Goal: Information Seeking & Learning: Find specific page/section

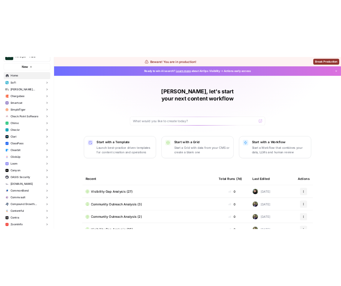
scroll to position [18, 0]
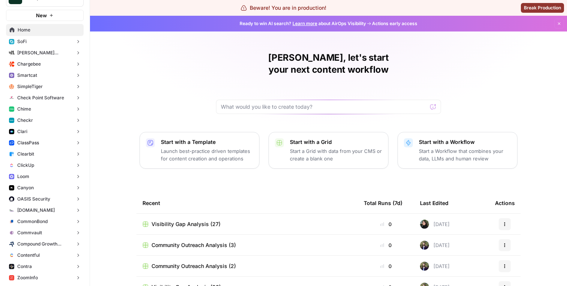
click at [42, 167] on button "ClickUp" at bounding box center [45, 165] width 78 height 11
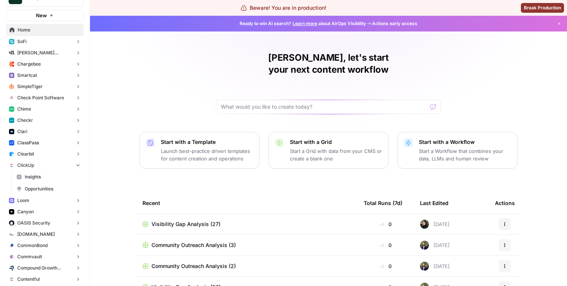
click at [48, 176] on span "Insights" at bounding box center [53, 177] width 56 height 7
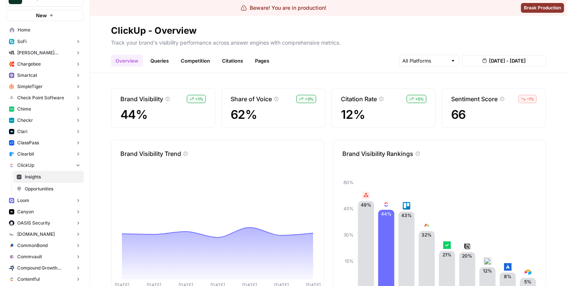
click at [156, 64] on link "Queries" at bounding box center [159, 61] width 27 height 12
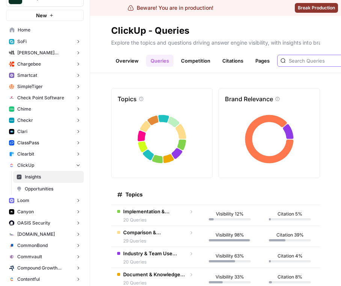
click at [312, 59] on input "text" at bounding box center [326, 61] width 76 height 8
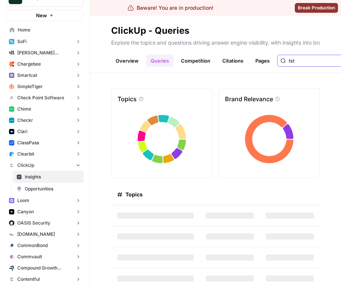
type input "tst"
type input "tet"
type input "test"
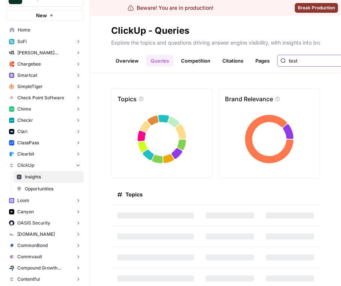
type input "test"
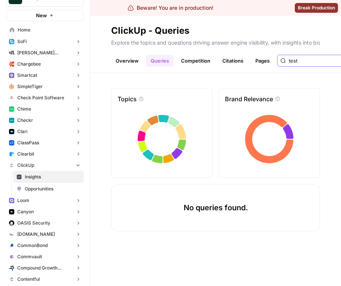
type input "test"
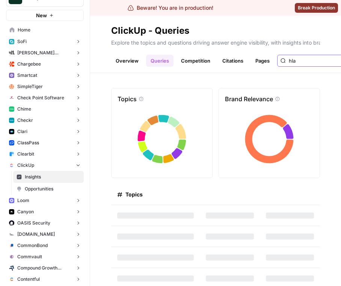
type input "hla"
type input "hol"
type input "hal"
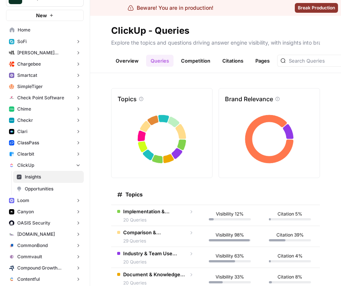
click at [54, 164] on button "ClickUp" at bounding box center [45, 165] width 78 height 11
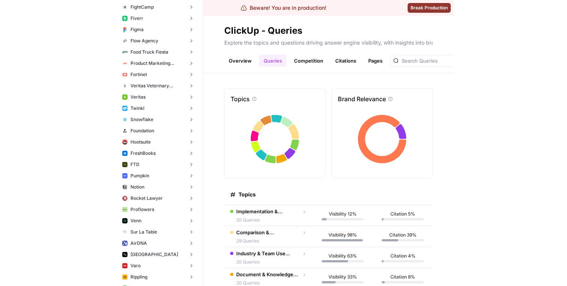
scroll to position [734, 0]
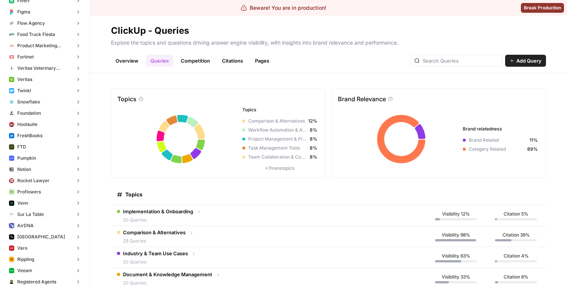
click at [462, 65] on div at bounding box center [456, 61] width 91 height 12
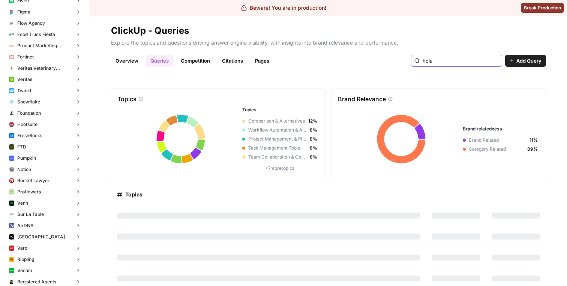
type input "hola"
type input "h"
type input "como andas me llamosa"
type input "santi"
type input "santiii"
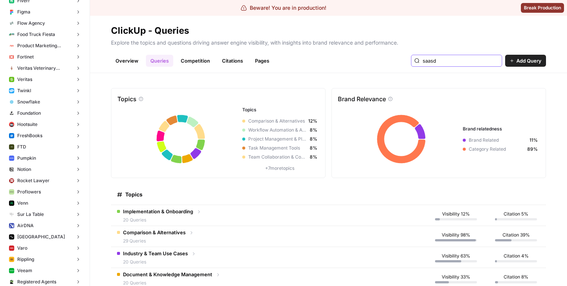
type input "saasd"
click at [215, 214] on td "Implementation & Onboarding 20 Queries" at bounding box center [268, 215] width 315 height 21
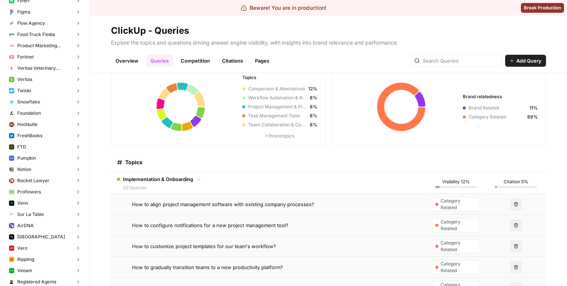
scroll to position [38, 0]
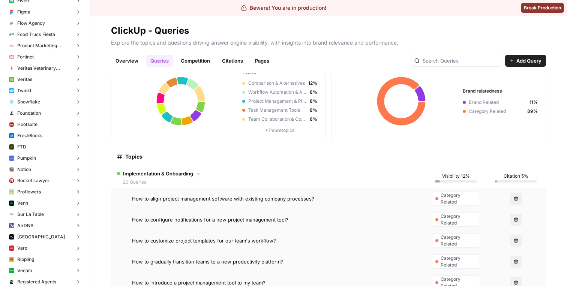
click at [213, 214] on td "How to configure notifications for a new project management tool?" at bounding box center [268, 219] width 315 height 21
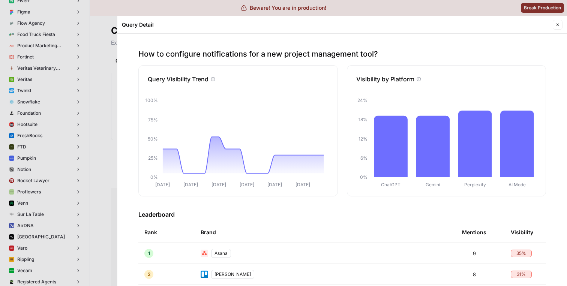
click at [87, 164] on div at bounding box center [283, 143] width 567 height 286
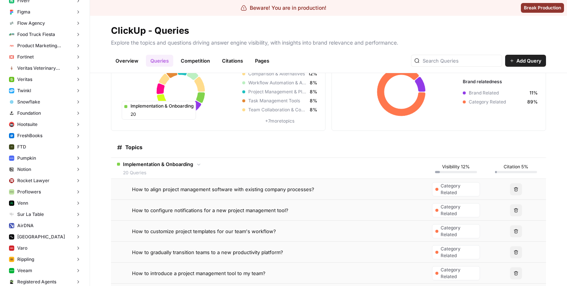
click at [199, 99] on icon at bounding box center [200, 97] width 9 height 11
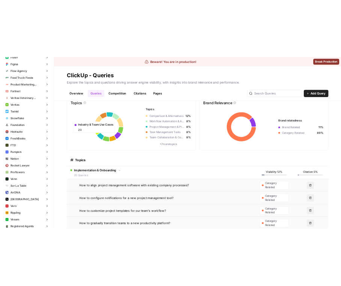
scroll to position [12, 0]
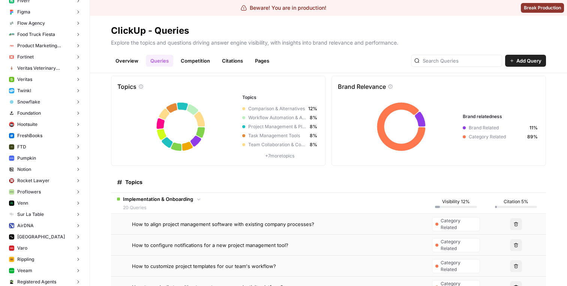
click at [216, 104] on icon at bounding box center [218, 126] width 202 height 65
click at [160, 131] on icon at bounding box center [162, 134] width 10 height 11
click at [160, 120] on icon at bounding box center [160, 123] width 8 height 11
click at [160, 115] on icon at bounding box center [164, 113] width 11 height 11
click at [170, 107] on icon at bounding box center [171, 108] width 11 height 10
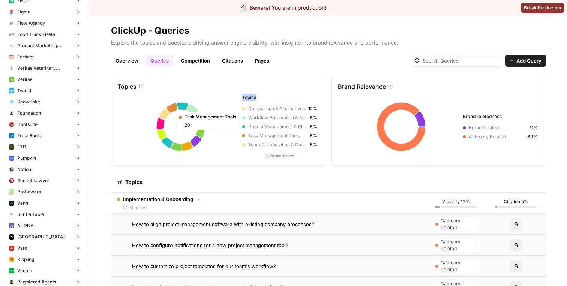
click at [170, 107] on icon at bounding box center [171, 108] width 11 height 10
click at [172, 121] on icon at bounding box center [218, 126] width 202 height 65
click at [403, 116] on icon at bounding box center [439, 126] width 202 height 65
click at [396, 106] on icon at bounding box center [401, 126] width 49 height 49
click at [394, 111] on icon at bounding box center [439, 126] width 202 height 65
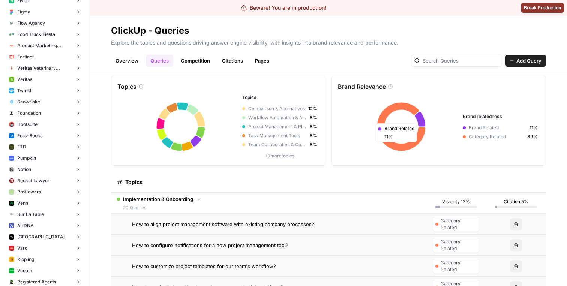
click at [428, 113] on icon at bounding box center [439, 126] width 202 height 65
click at [421, 115] on icon at bounding box center [420, 119] width 11 height 15
click at [409, 117] on icon at bounding box center [439, 126] width 202 height 65
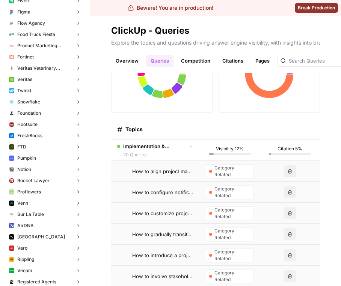
scroll to position [87, 0]
